Goal: Task Accomplishment & Management: Manage account settings

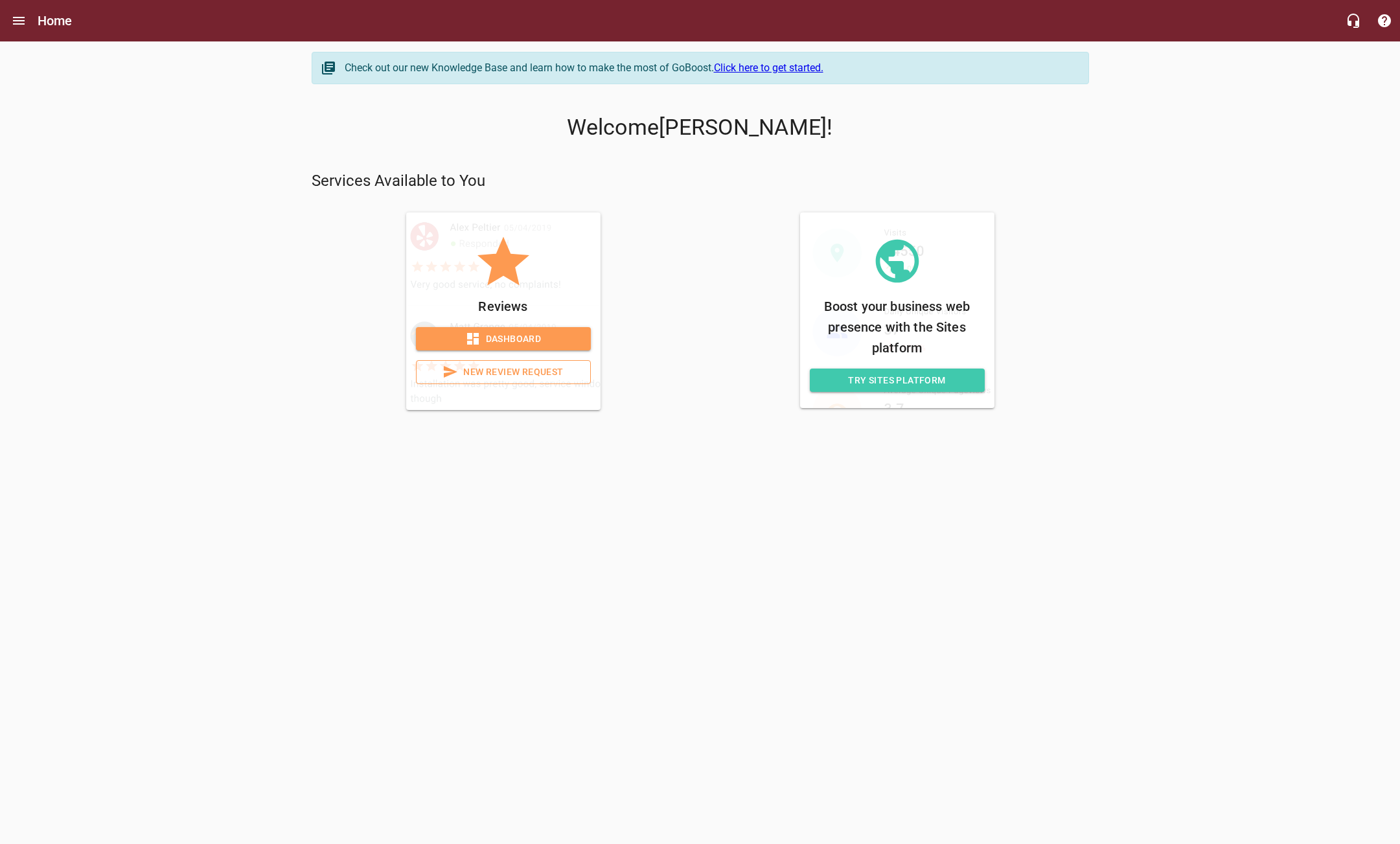
drag, startPoint x: 530, startPoint y: 337, endPoint x: 523, endPoint y: 335, distance: 7.3
click at [529, 337] on span "Dashboard" at bounding box center [503, 339] width 154 height 16
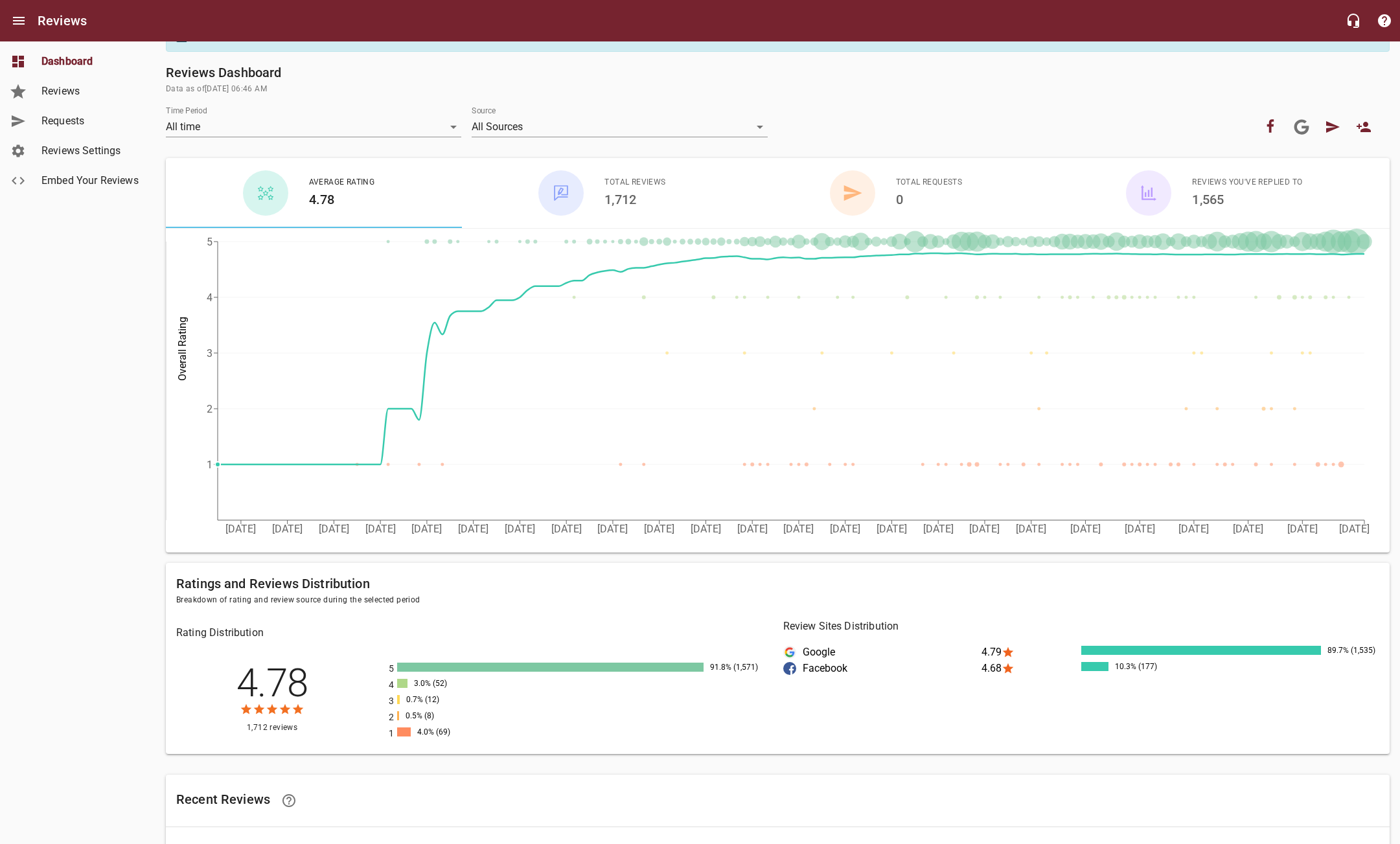
scroll to position [33, 0]
click at [56, 92] on span "Reviews" at bounding box center [91, 91] width 99 height 15
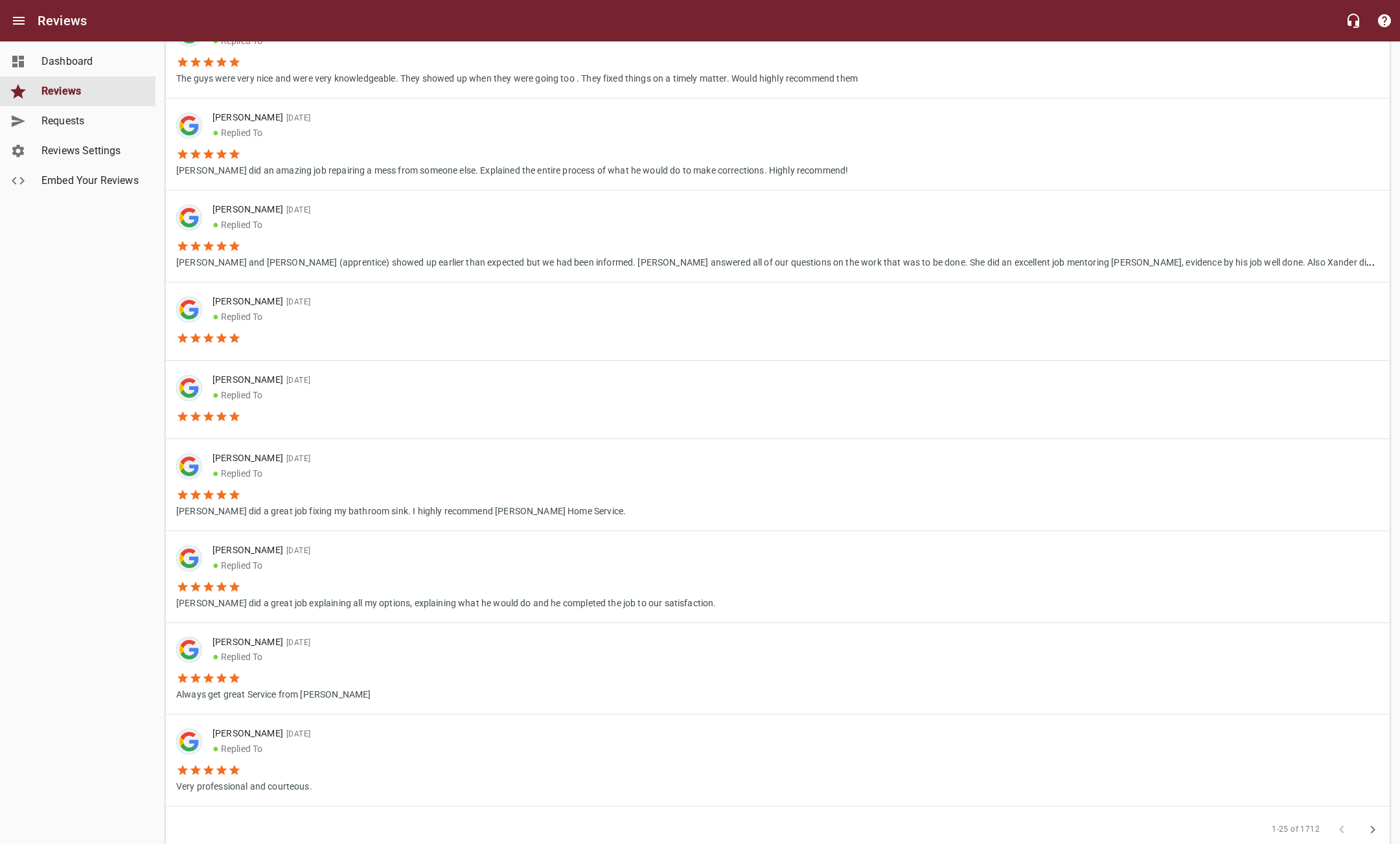
scroll to position [1649, 0]
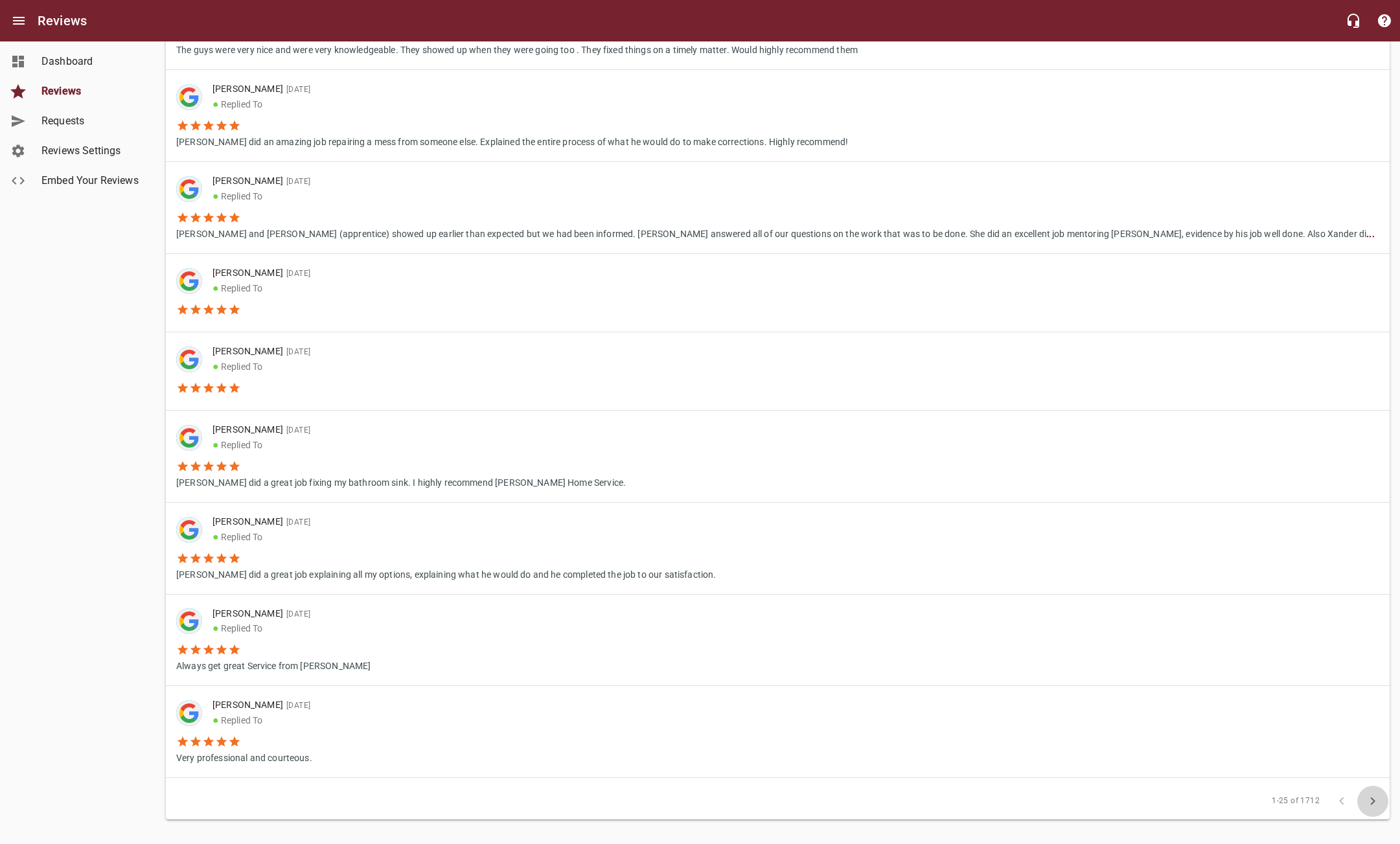
click at [1375, 798] on icon "button" at bounding box center [1373, 801] width 5 height 8
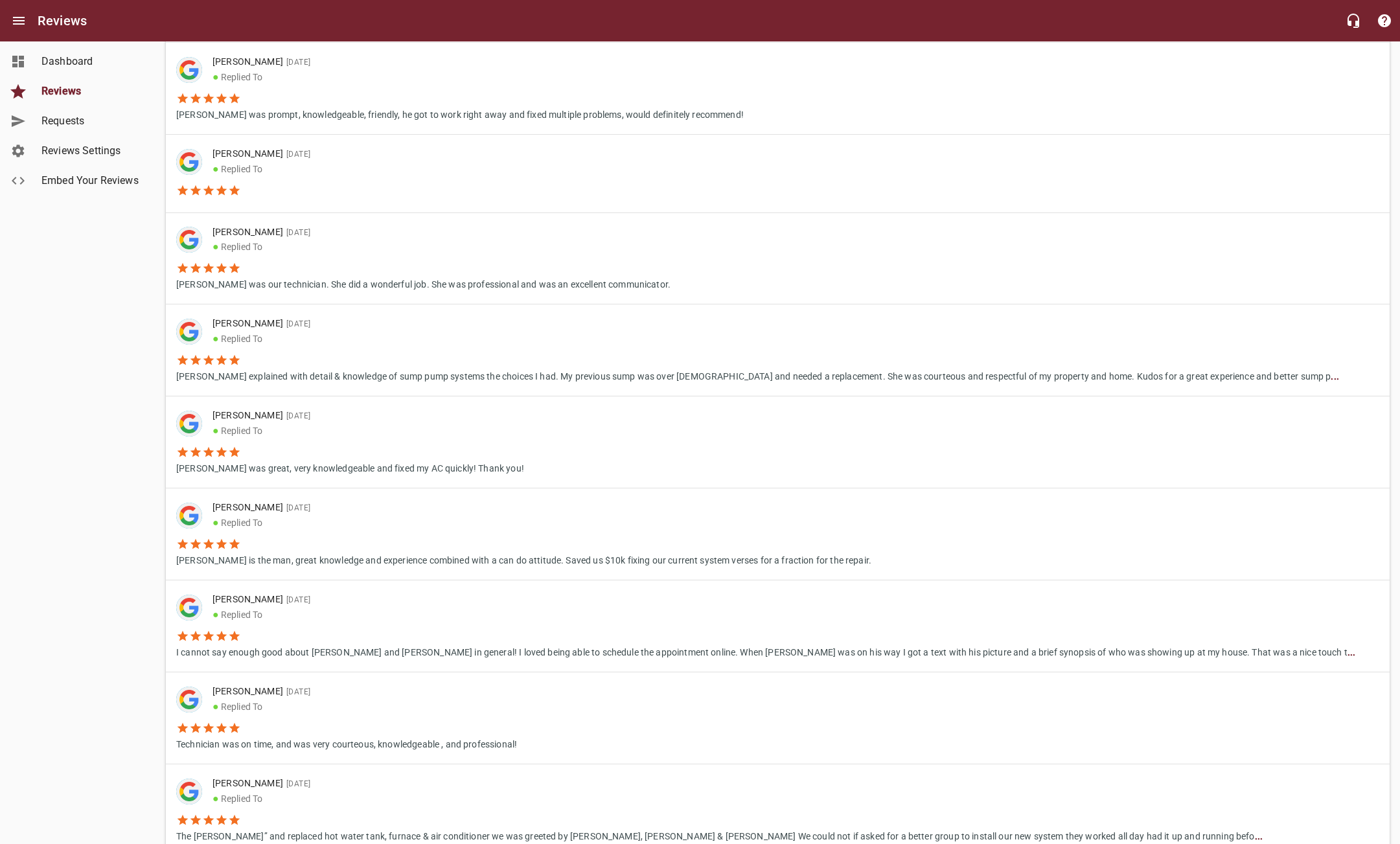
scroll to position [1699, 0]
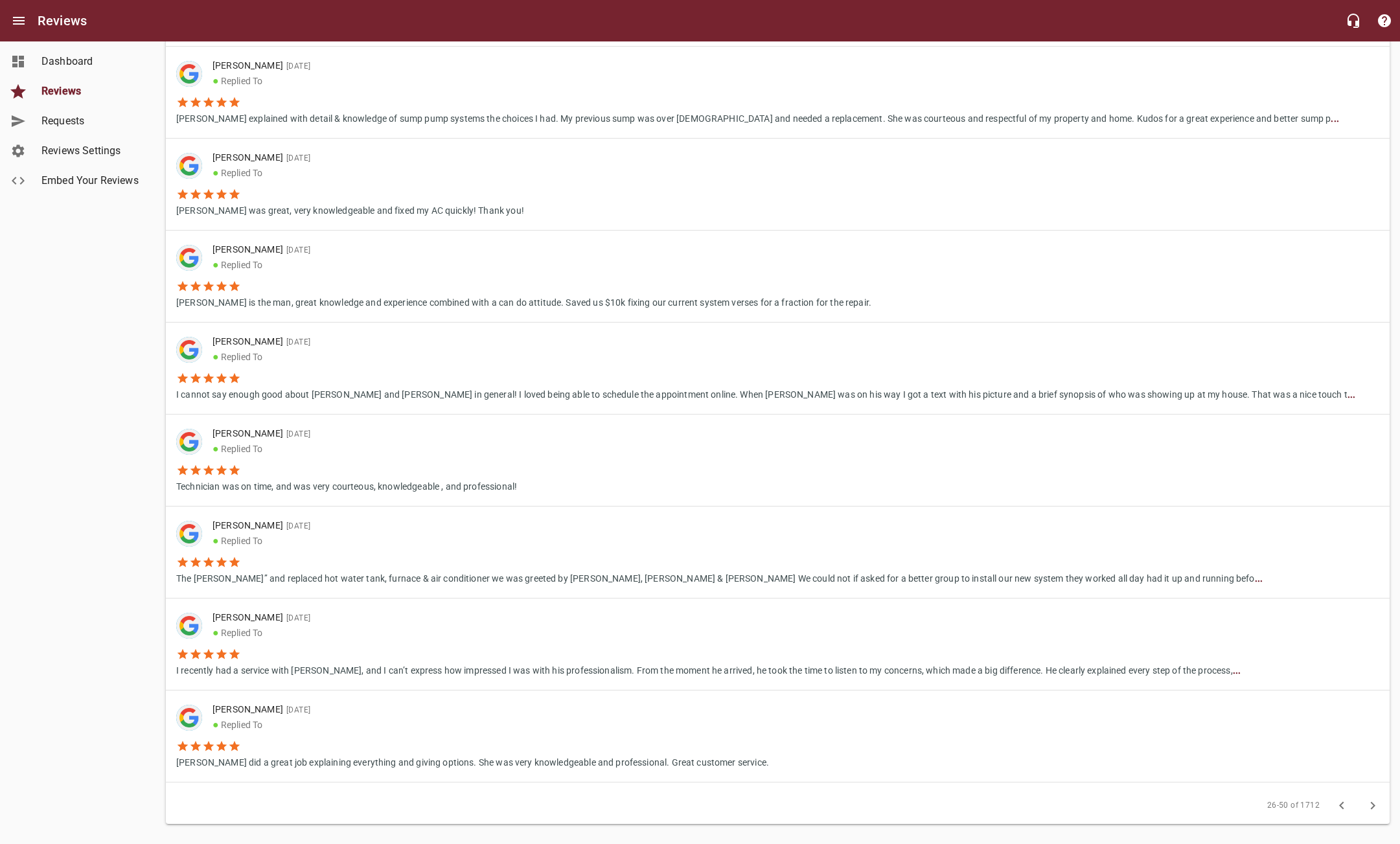
click at [1341, 798] on icon "button" at bounding box center [1341, 805] width 15 height 15
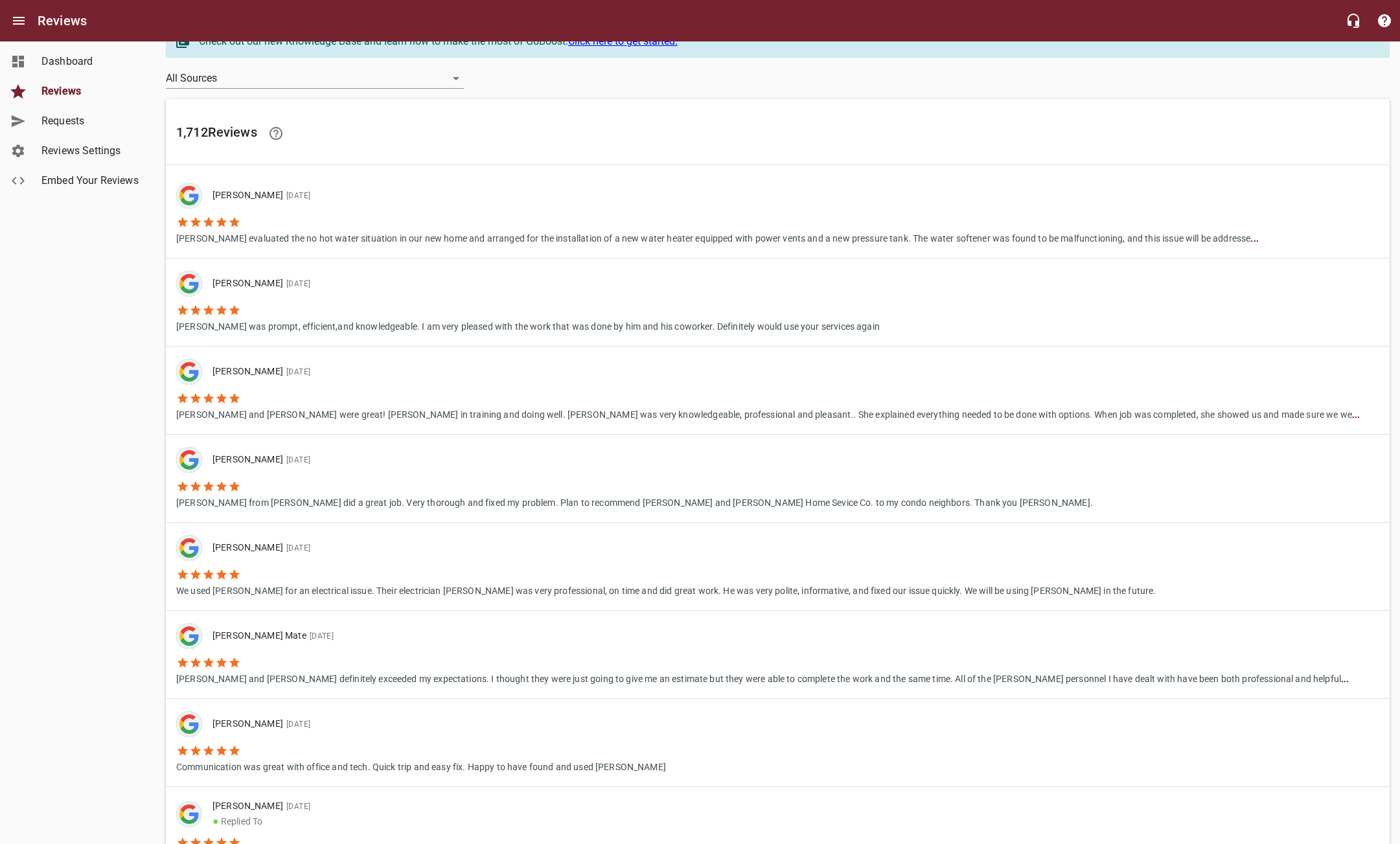
scroll to position [24, 0]
click at [353, 757] on li "Communication was great with office and tech. Quick trip and easy fix. Happy to…" at bounding box center [421, 758] width 490 height 37
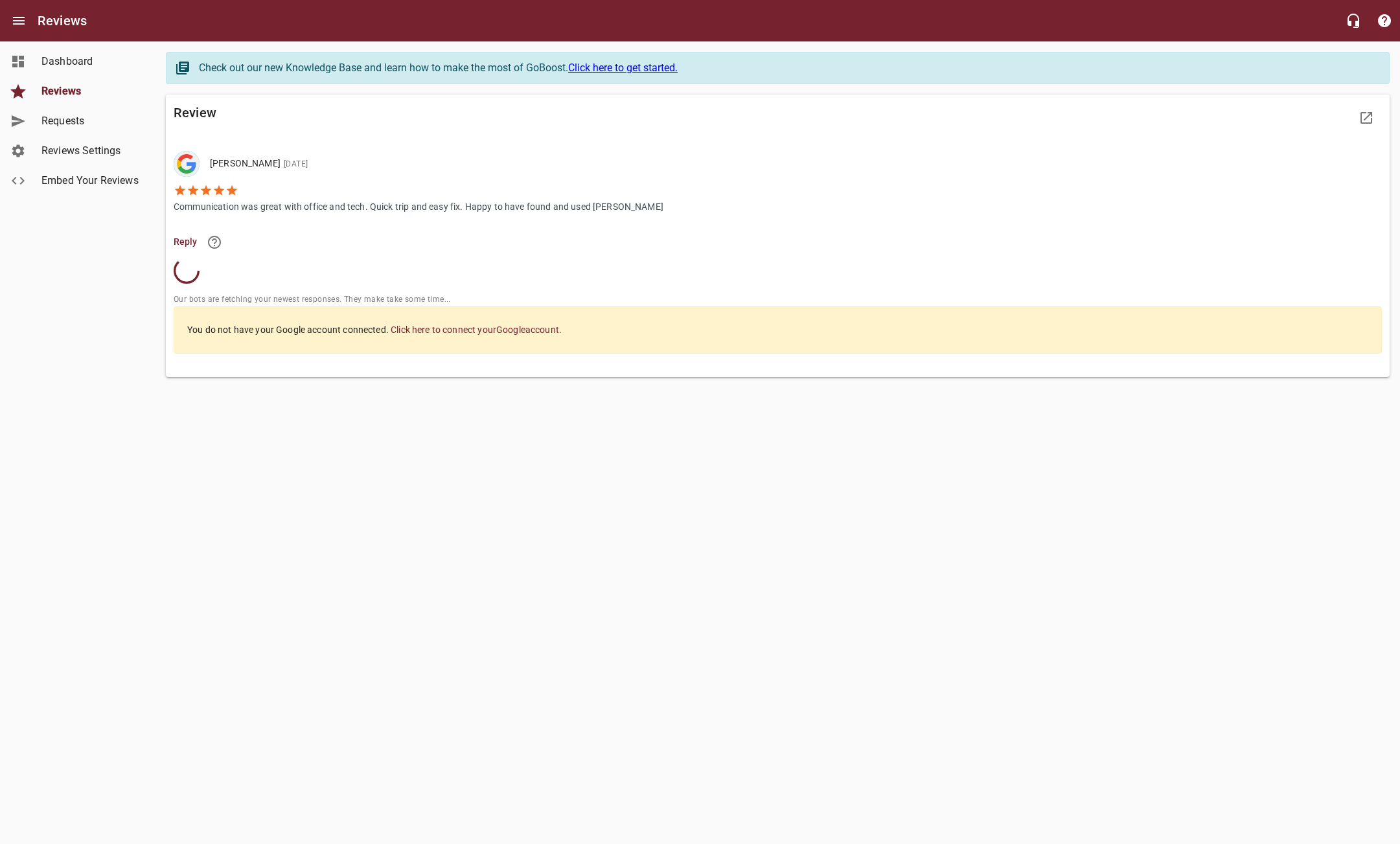
click at [437, 206] on p "Communication was great with office and tech. Quick trip and easy fix. Happy to…" at bounding box center [419, 205] width 490 height 17
